Goal: Check status: Check status

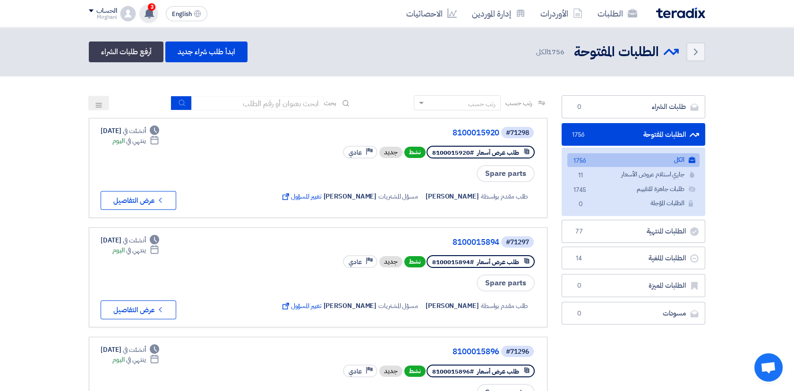
click at [152, 9] on span "3" at bounding box center [152, 7] width 8 height 8
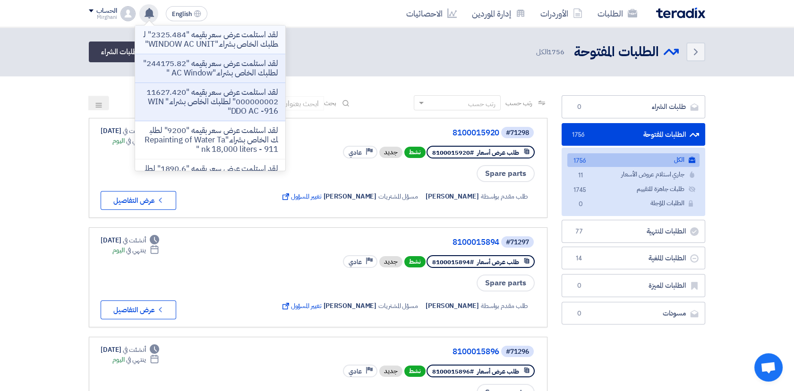
click at [238, 36] on p "لقد استلمت عرض سعر بقيمه "2325.484" لطلبك الخاص بشراء."WINDOW AC UNIT"" at bounding box center [210, 39] width 135 height 19
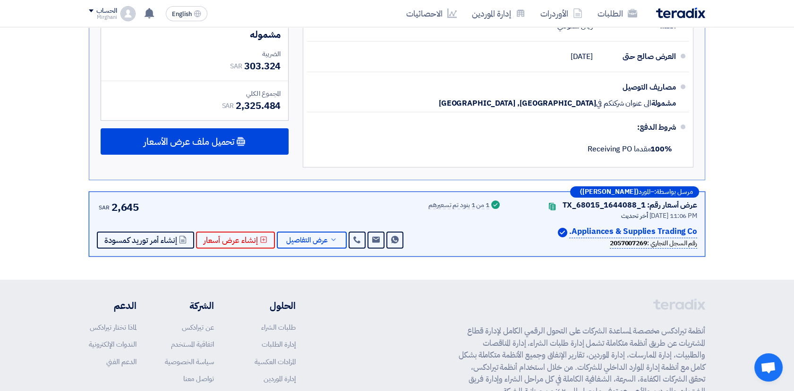
scroll to position [463, 0]
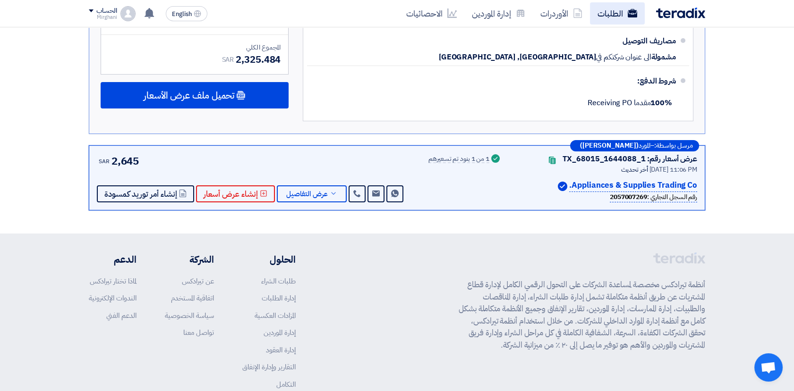
click at [609, 20] on link "الطلبات" at bounding box center [617, 13] width 55 height 22
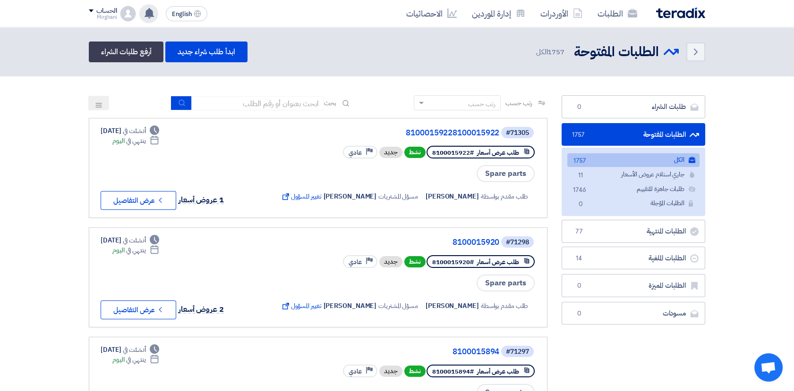
click at [151, 9] on icon at bounding box center [149, 13] width 10 height 10
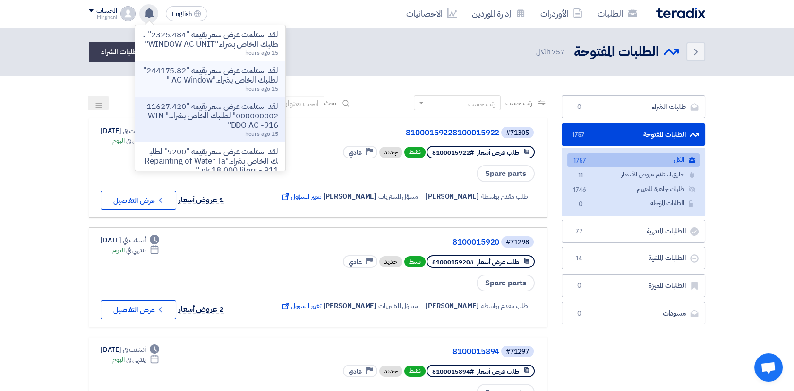
click at [206, 85] on p "لقد استلمت عرض سعر بقيمه "244175.82" لطلبك الخاص بشراء."AC Window "" at bounding box center [210, 75] width 135 height 19
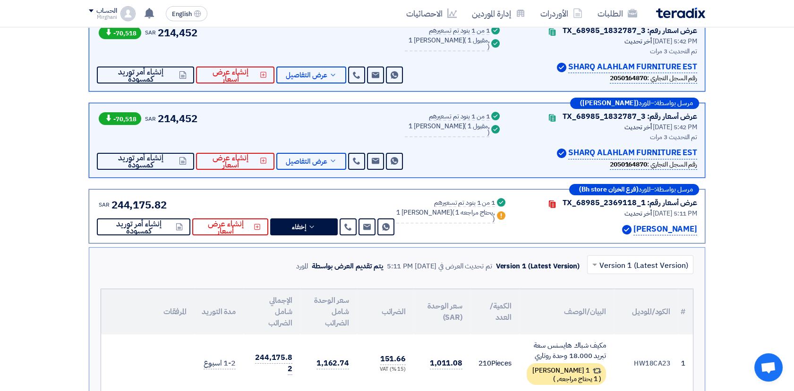
scroll to position [248, 0]
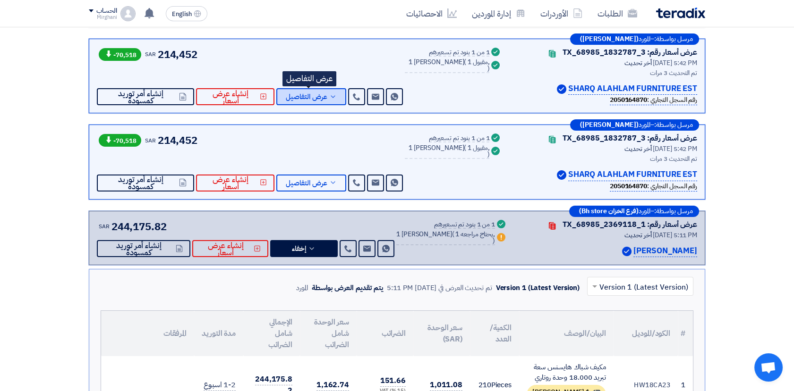
click at [320, 95] on span "عرض التفاصيل" at bounding box center [307, 96] width 42 height 7
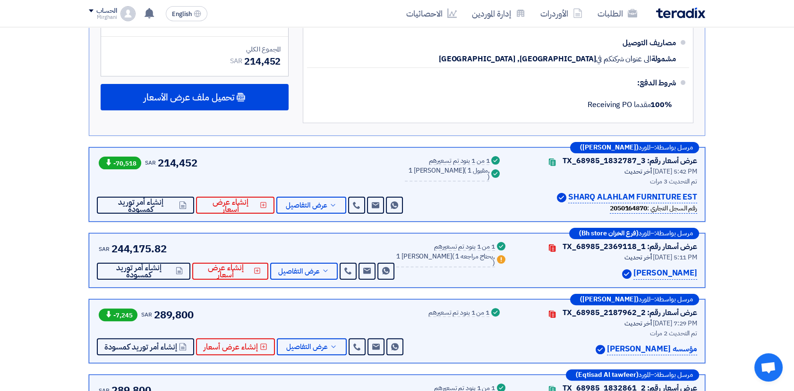
scroll to position [616, 0]
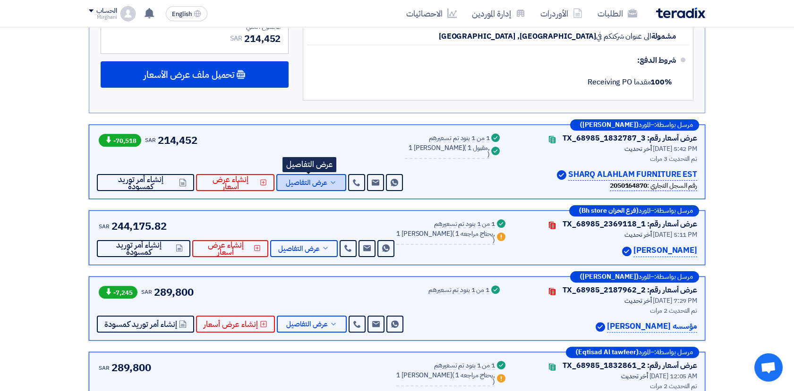
click at [333, 186] on button "عرض التفاصيل" at bounding box center [311, 182] width 70 height 17
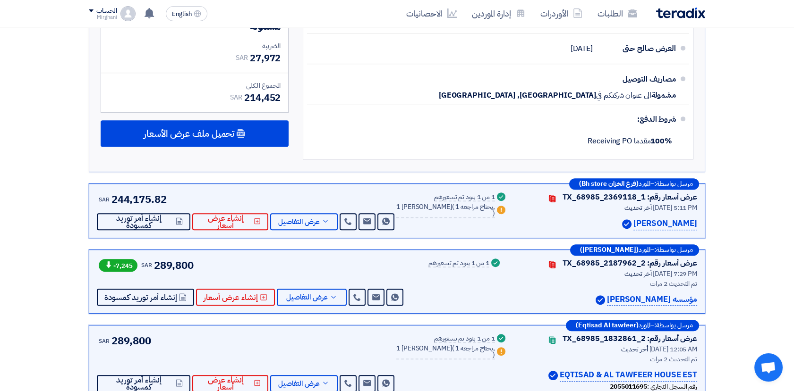
scroll to position [1035, 0]
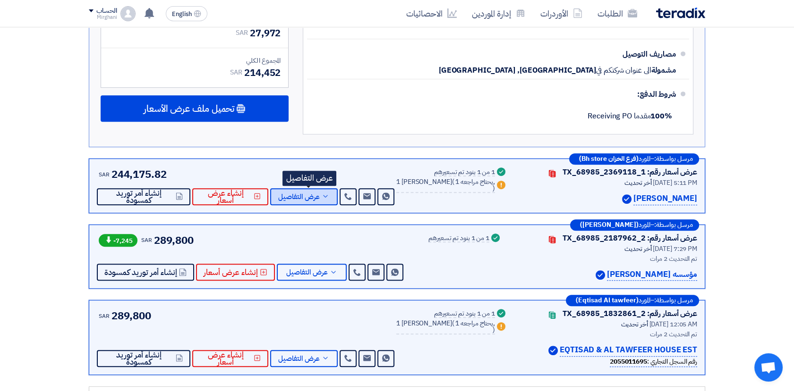
click at [318, 194] on span "عرض التفاصيل" at bounding box center [299, 197] width 42 height 7
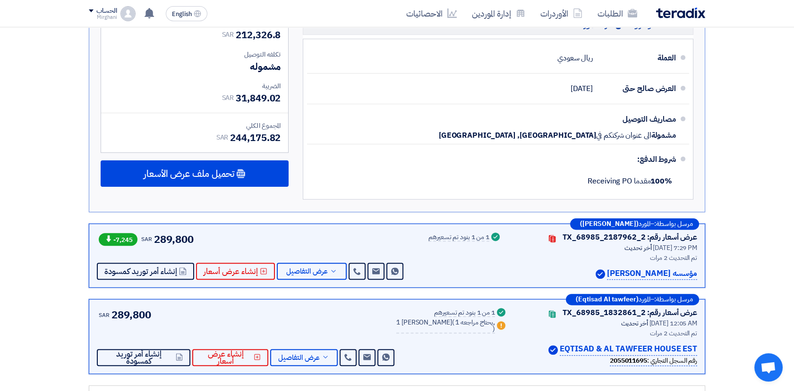
scroll to position [721, 0]
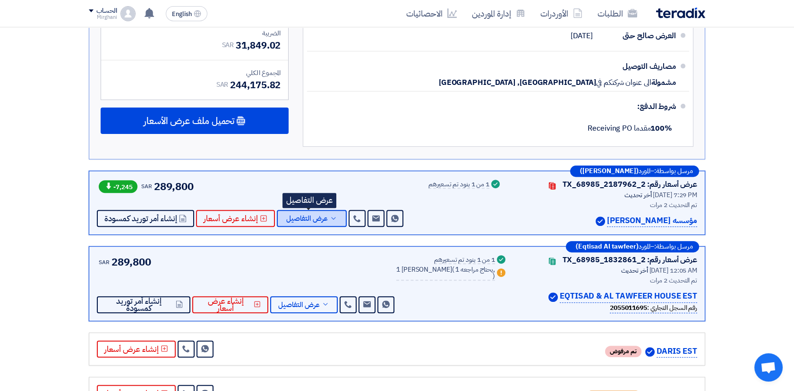
click at [313, 215] on span "عرض التفاصيل" at bounding box center [307, 218] width 42 height 7
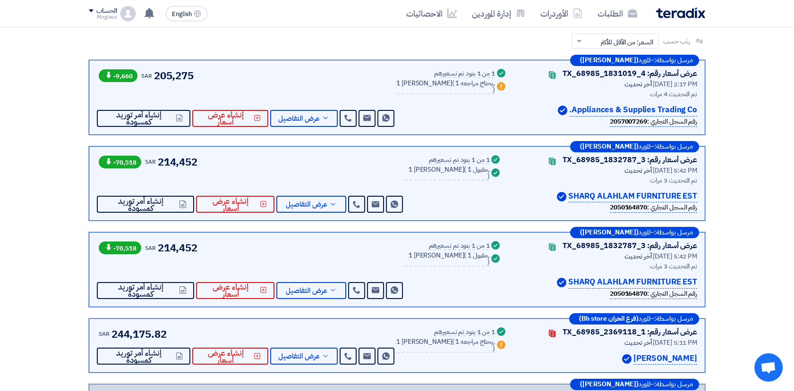
scroll to position [157, 0]
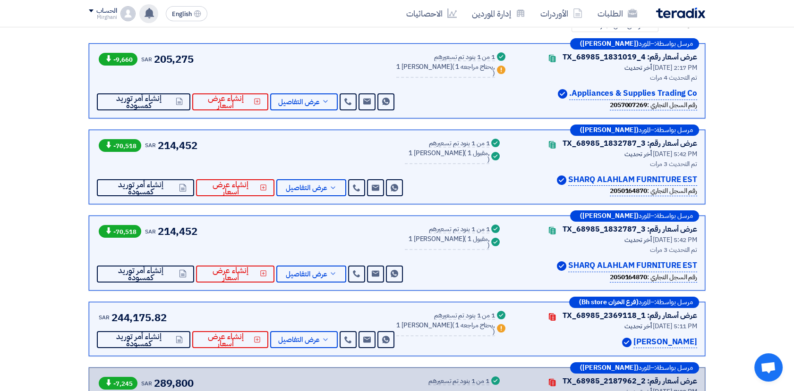
click at [149, 15] on use at bounding box center [148, 13] width 9 height 10
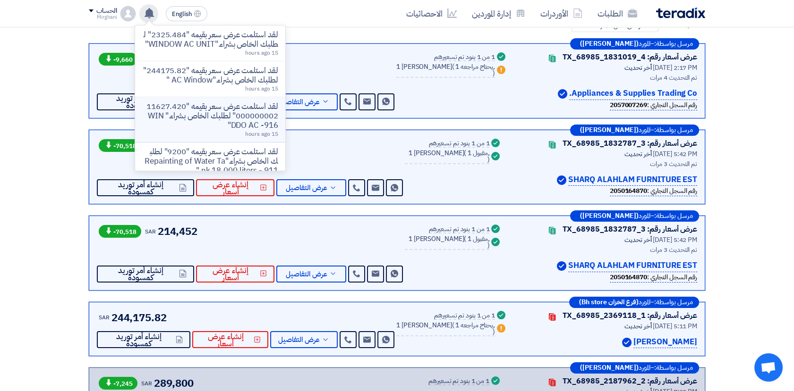
click at [239, 130] on p "لقد استلمت عرض سعر بقيمه "11627.420000000002" لطلبك الخاص بشراء." WINDDO AC -91…" at bounding box center [210, 116] width 135 height 28
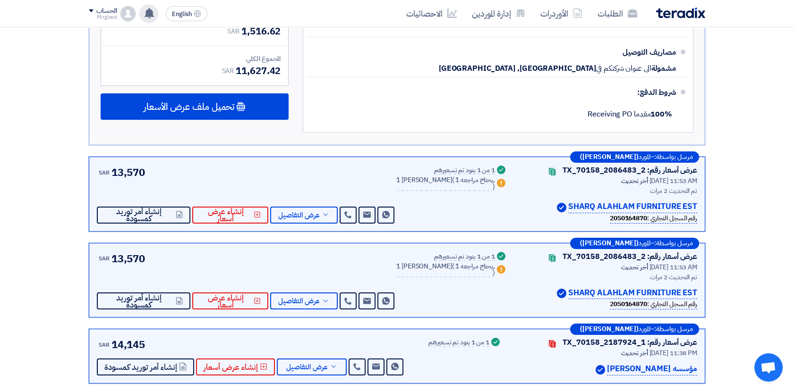
scroll to position [515, 0]
